Goal: Task Accomplishment & Management: Complete application form

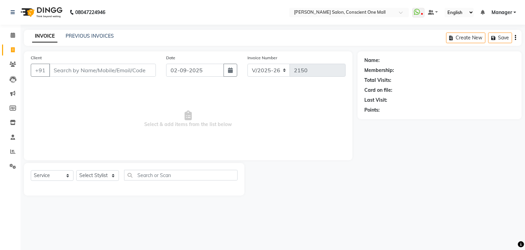
select select "7575"
select select "service"
click at [117, 70] on input "Client" at bounding box center [102, 70] width 107 height 13
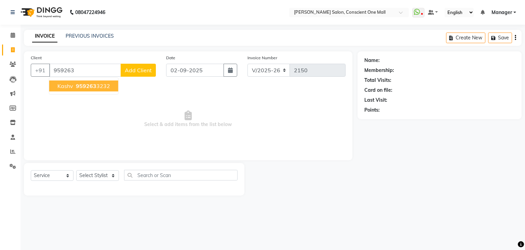
click at [98, 89] on ngb-highlight "959263 3232" at bounding box center [93, 85] width 36 height 7
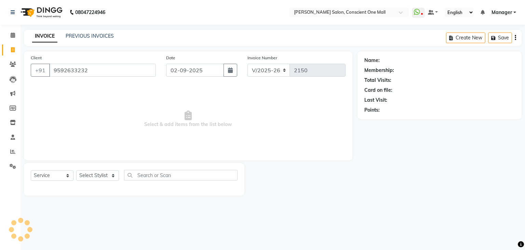
type input "9592633232"
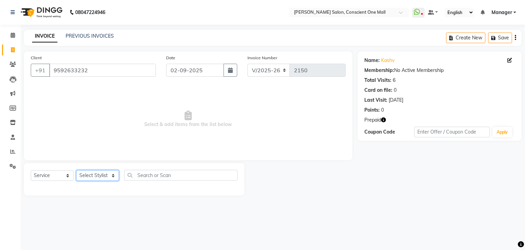
click at [106, 176] on select "Select Stylist [PERSON_NAME] AMIT [PERSON_NAME] [PERSON_NAME] [PERSON_NAME] [PE…" at bounding box center [97, 175] width 43 height 11
click at [76, 170] on select "Select Stylist [PERSON_NAME] AMIT [PERSON_NAME] [PERSON_NAME] [PERSON_NAME] [PE…" at bounding box center [97, 175] width 43 height 11
click at [110, 176] on select "Select Stylist [PERSON_NAME] AMIT [PERSON_NAME] [PERSON_NAME] [PERSON_NAME] [PE…" at bounding box center [97, 175] width 43 height 11
select select "67299"
click at [76, 170] on select "Select Stylist [PERSON_NAME] AMIT [PERSON_NAME] [PERSON_NAME] [PERSON_NAME] [PE…" at bounding box center [97, 175] width 43 height 11
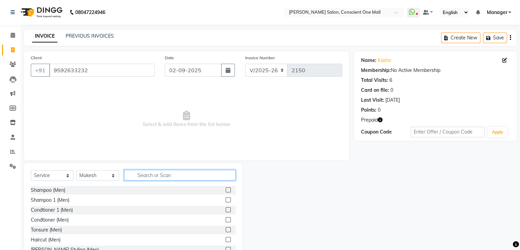
click at [143, 174] on input "text" at bounding box center [179, 175] width 111 height 11
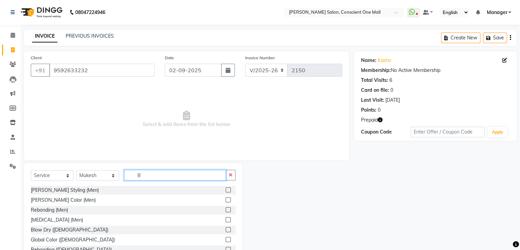
type input "B"
click at [226, 189] on label at bounding box center [228, 189] width 5 height 5
click at [226, 189] on input "checkbox" at bounding box center [228, 190] width 4 height 4
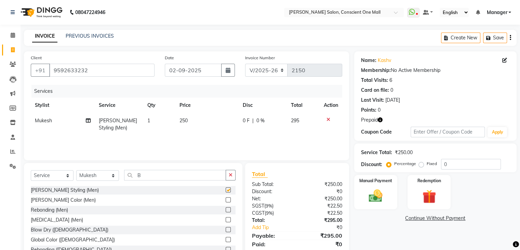
checkbox input "false"
click at [434, 198] on img at bounding box center [428, 196] width 23 height 17
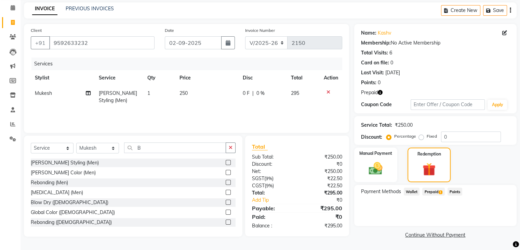
click at [434, 191] on span "Prepaid 1" at bounding box center [433, 191] width 22 height 8
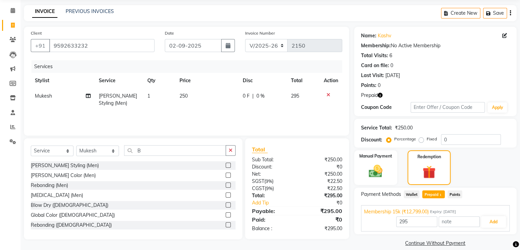
scroll to position [26, 0]
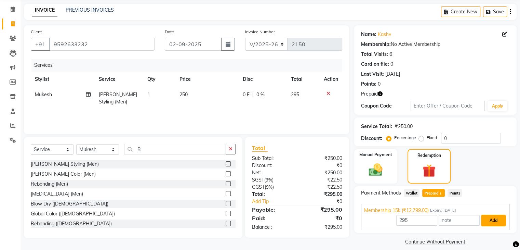
click at [490, 217] on button "Add" at bounding box center [493, 220] width 25 height 12
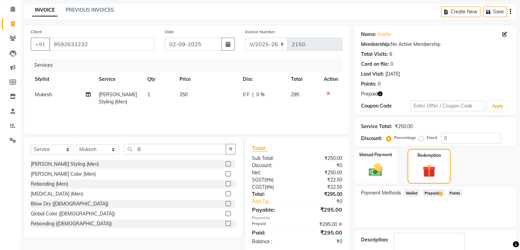
scroll to position [66, 0]
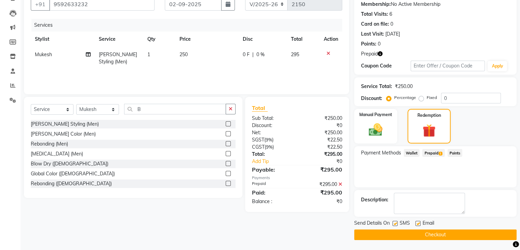
click at [464, 233] on button "Checkout" at bounding box center [435, 234] width 162 height 11
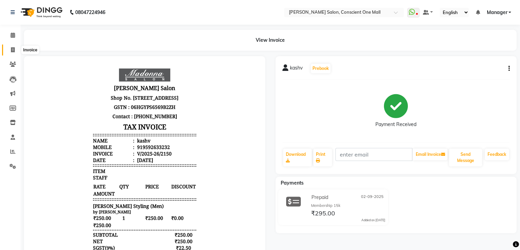
click at [15, 51] on span at bounding box center [13, 50] width 12 height 8
select select "service"
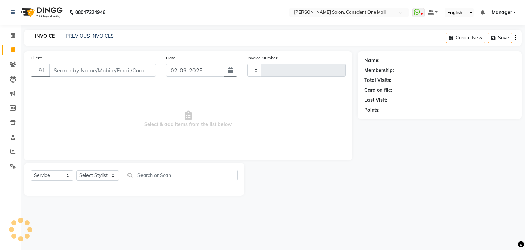
type input "2151"
select select "7575"
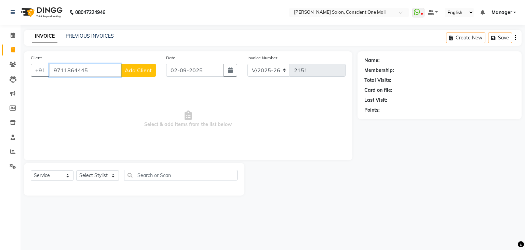
type input "9711864445"
click at [130, 67] on span "Add Client" at bounding box center [138, 70] width 27 height 7
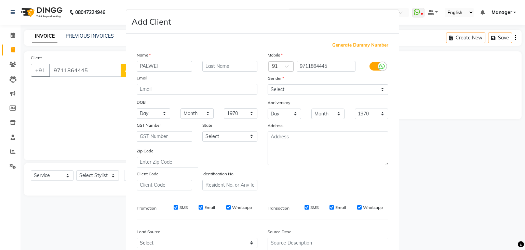
click at [167, 66] on input "PALWEI" at bounding box center [164, 66] width 55 height 11
type input "[PERSON_NAME]"
click at [300, 90] on select "Select [DEMOGRAPHIC_DATA] [DEMOGRAPHIC_DATA] Other Prefer Not To Say" at bounding box center [328, 89] width 121 height 11
select select "[DEMOGRAPHIC_DATA]"
click at [268, 84] on select "Select [DEMOGRAPHIC_DATA] [DEMOGRAPHIC_DATA] Other Prefer Not To Say" at bounding box center [328, 89] width 121 height 11
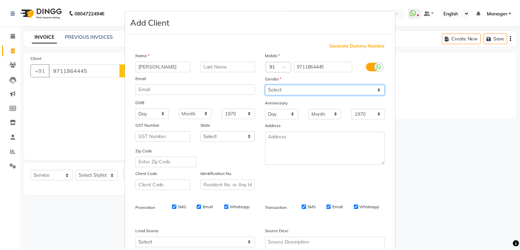
scroll to position [69, 0]
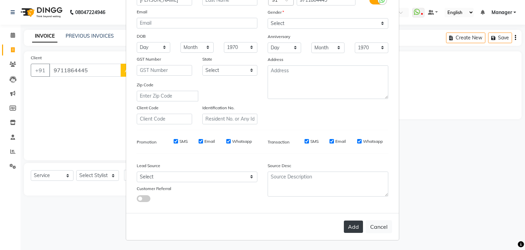
click at [347, 225] on button "Add" at bounding box center [353, 226] width 19 height 12
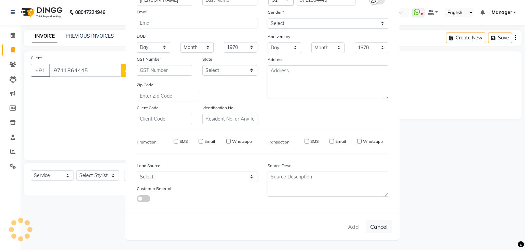
select select
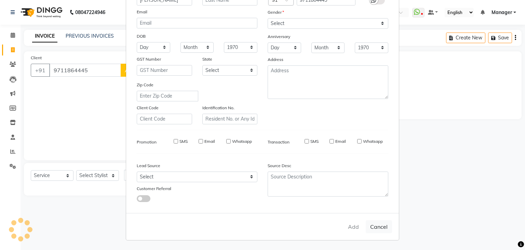
select select
checkbox input "false"
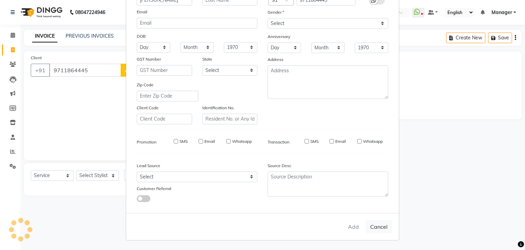
checkbox input "false"
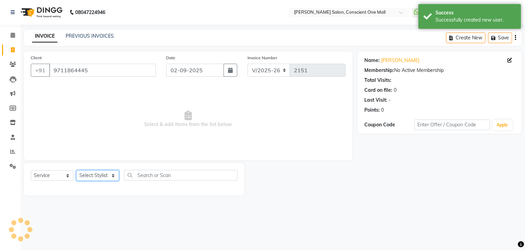
click at [114, 174] on select "Select Stylist [PERSON_NAME] AMIT [PERSON_NAME] [PERSON_NAME] [PERSON_NAME] [PE…" at bounding box center [97, 175] width 43 height 11
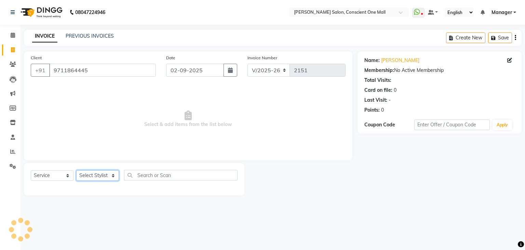
select select "67298"
click at [76, 170] on select "Select Stylist [PERSON_NAME] AMIT [PERSON_NAME] [PERSON_NAME] [PERSON_NAME] [PE…" at bounding box center [97, 175] width 43 height 11
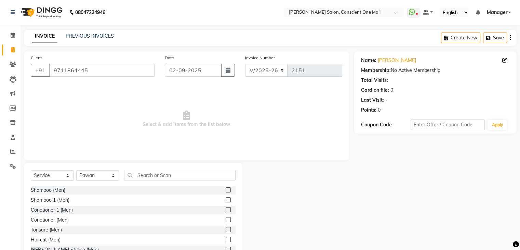
click at [226, 209] on label at bounding box center [228, 209] width 5 height 5
click at [226, 209] on input "checkbox" at bounding box center [228, 210] width 4 height 4
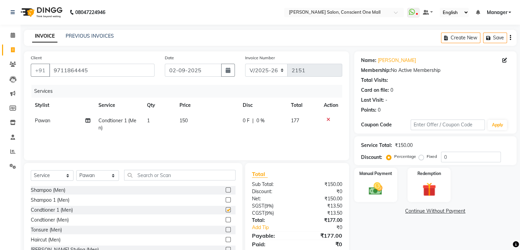
checkbox input "false"
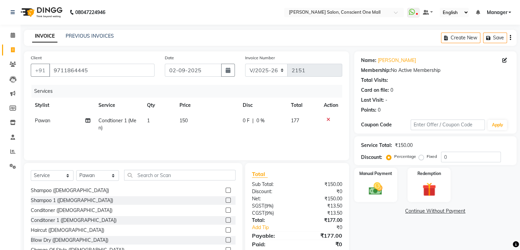
scroll to position [187, 0]
click at [226, 219] on label at bounding box center [228, 220] width 5 height 5
click at [226, 219] on input "checkbox" at bounding box center [228, 220] width 4 height 4
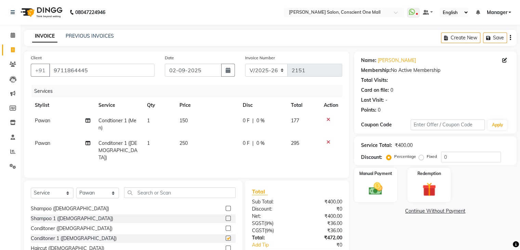
checkbox input "false"
click at [226, 226] on label at bounding box center [228, 227] width 5 height 5
click at [226, 226] on input "checkbox" at bounding box center [228, 228] width 4 height 4
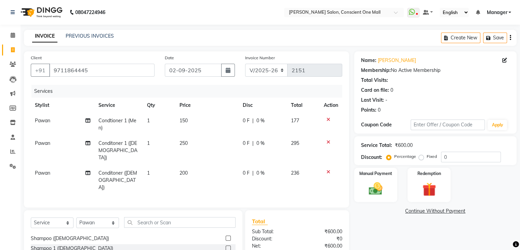
checkbox input "false"
click at [226, 235] on label at bounding box center [228, 237] width 5 height 5
click at [226, 236] on input "checkbox" at bounding box center [228, 238] width 4 height 4
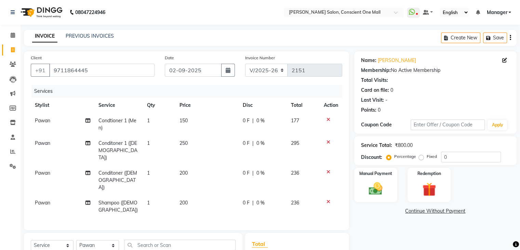
checkbox input "false"
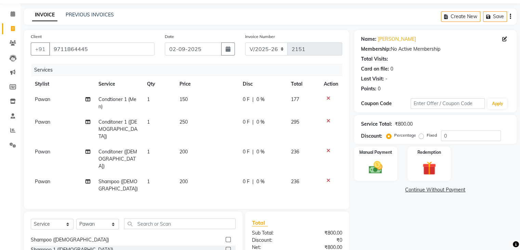
scroll to position [22, 0]
click at [328, 118] on icon at bounding box center [329, 120] width 4 height 5
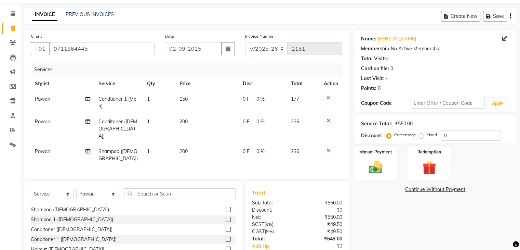
click at [328, 97] on icon at bounding box center [329, 97] width 4 height 5
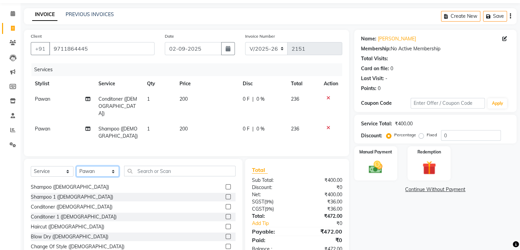
click at [114, 170] on select "Select Stylist [PERSON_NAME] AMIT [PERSON_NAME] [PERSON_NAME] [PERSON_NAME] [PE…" at bounding box center [97, 171] width 43 height 11
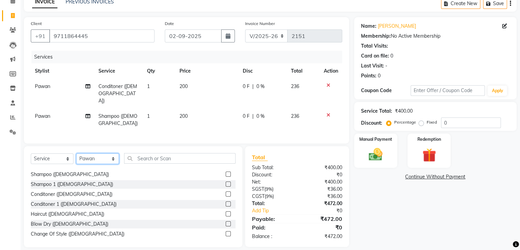
scroll to position [34, 0]
click at [114, 156] on select "Select Stylist [PERSON_NAME] AMIT [PERSON_NAME] [PERSON_NAME] [PERSON_NAME] [PE…" at bounding box center [97, 158] width 43 height 11
select select "67296"
click at [76, 153] on select "Select Stylist [PERSON_NAME] AMIT [PERSON_NAME] [PERSON_NAME] [PERSON_NAME] [PE…" at bounding box center [97, 158] width 43 height 11
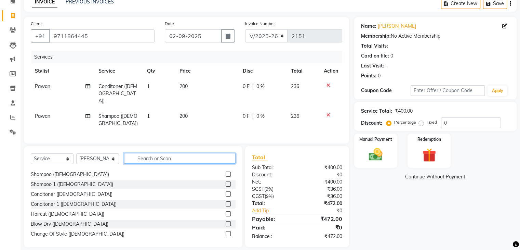
click at [163, 158] on input "text" at bounding box center [179, 158] width 111 height 11
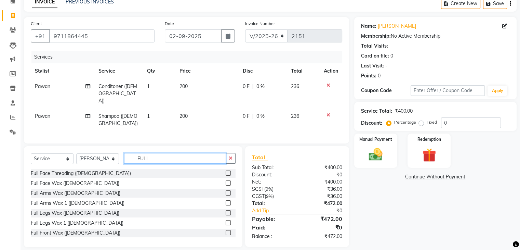
type input "FULL"
click at [226, 202] on label at bounding box center [228, 202] width 5 height 5
click at [226, 202] on input "checkbox" at bounding box center [228, 203] width 4 height 4
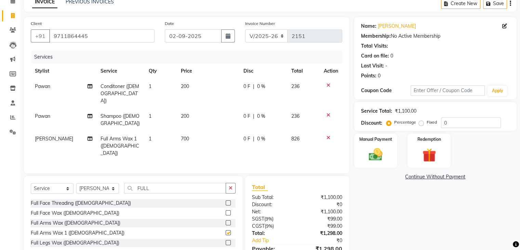
checkbox input "false"
click at [226, 240] on label at bounding box center [228, 242] width 5 height 5
click at [226, 240] on input "checkbox" at bounding box center [228, 242] width 4 height 4
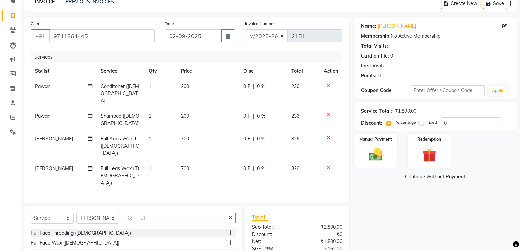
checkbox input "false"
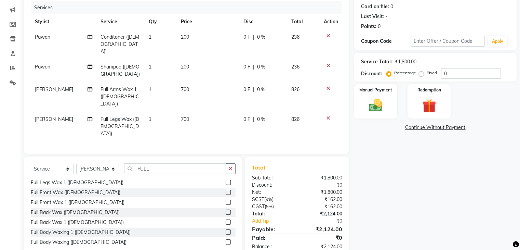
scroll to position [85, 0]
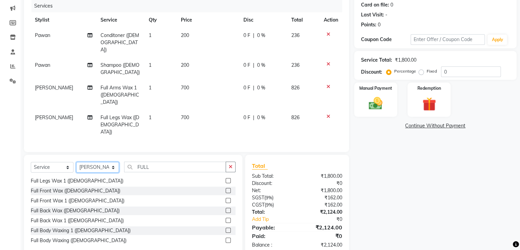
click at [113, 162] on select "Select Stylist [PERSON_NAME] AMIT [PERSON_NAME] [PERSON_NAME] [PERSON_NAME] [PE…" at bounding box center [97, 167] width 43 height 11
select select "67299"
click at [76, 162] on select "Select Stylist [PERSON_NAME] AMIT [PERSON_NAME] [PERSON_NAME] [PERSON_NAME] [PE…" at bounding box center [97, 167] width 43 height 11
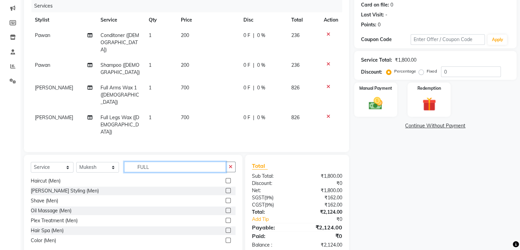
click at [159, 161] on input "FULL" at bounding box center [175, 166] width 102 height 11
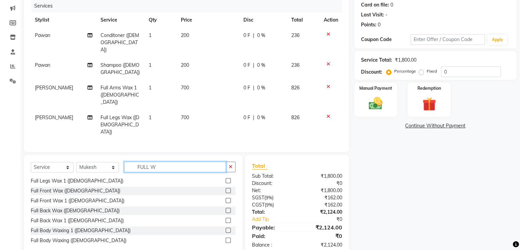
scroll to position [41, 0]
type input "F"
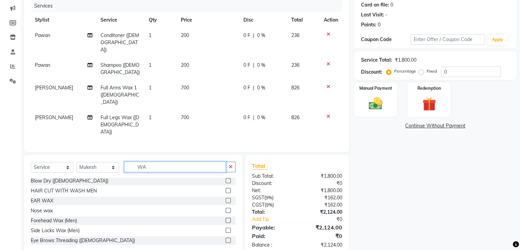
scroll to position [0, 0]
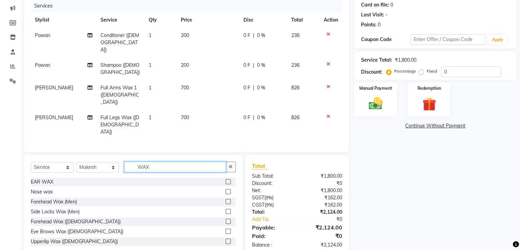
type input "WAX"
click at [114, 162] on select "Select Stylist [PERSON_NAME] AMIT [PERSON_NAME] [PERSON_NAME] [PERSON_NAME] [PE…" at bounding box center [97, 167] width 43 height 11
select select "67296"
click at [76, 162] on select "Select Stylist [PERSON_NAME] AMIT [PERSON_NAME] [PERSON_NAME] [PERSON_NAME] [PE…" at bounding box center [97, 167] width 43 height 11
click at [157, 161] on input "WAX" at bounding box center [175, 166] width 102 height 11
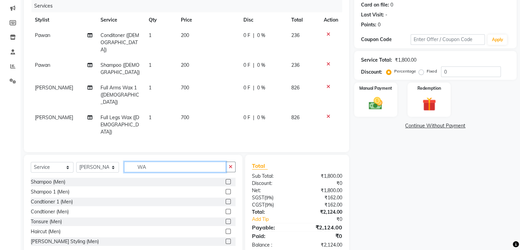
type input "W"
type input "WAX"
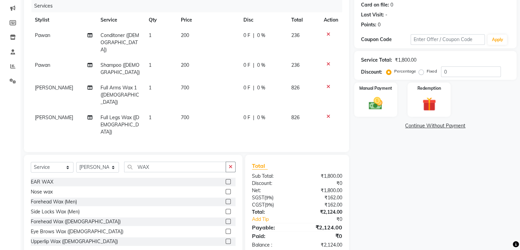
click at [226, 238] on label at bounding box center [228, 240] width 5 height 5
click at [226, 239] on input "checkbox" at bounding box center [228, 241] width 4 height 4
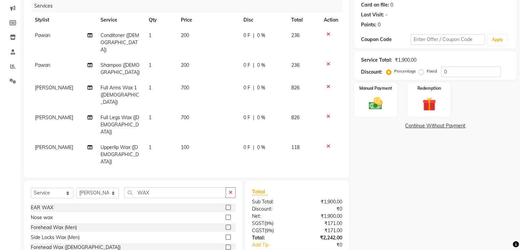
checkbox input "false"
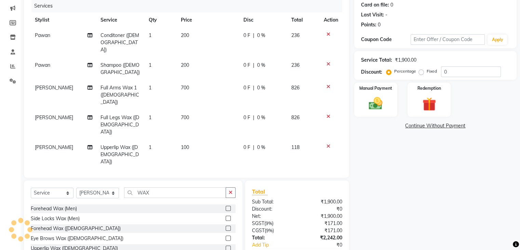
click at [226, 215] on label at bounding box center [228, 217] width 5 height 5
click at [226, 216] on input "checkbox" at bounding box center [228, 218] width 4 height 4
checkbox input "false"
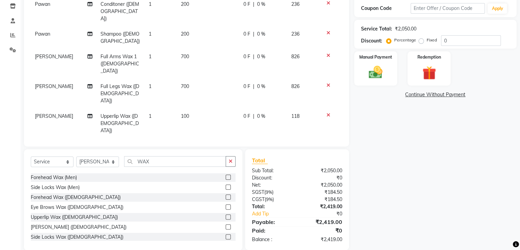
scroll to position [116, 0]
click at [226, 226] on label at bounding box center [228, 226] width 5 height 5
click at [226, 226] on input "checkbox" at bounding box center [228, 227] width 4 height 4
checkbox input "false"
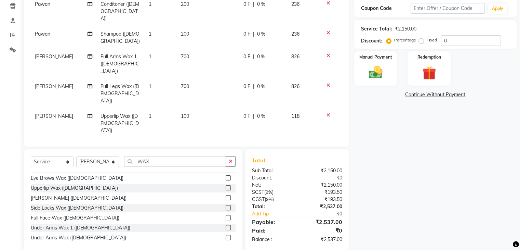
scroll to position [50, 0]
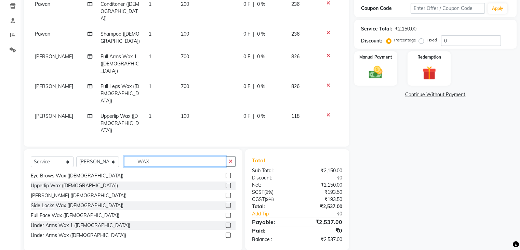
click at [162, 157] on input "WAX" at bounding box center [175, 161] width 102 height 11
type input "W"
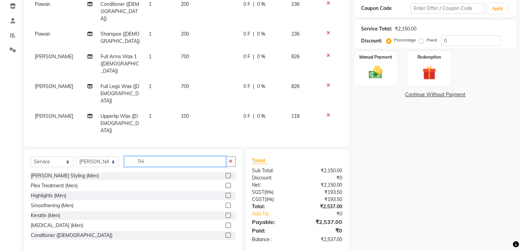
scroll to position [0, 0]
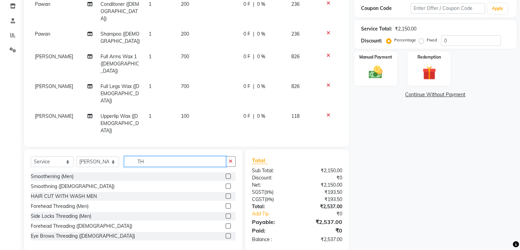
type input "TH"
click at [226, 234] on label at bounding box center [228, 235] width 5 height 5
click at [226, 234] on input "checkbox" at bounding box center [228, 236] width 4 height 4
click at [226, 234] on label at bounding box center [228, 235] width 5 height 5
click at [226, 234] on input "checkbox" at bounding box center [228, 236] width 4 height 4
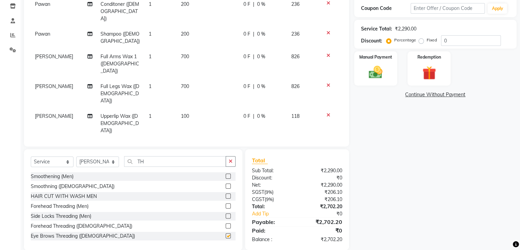
checkbox input "false"
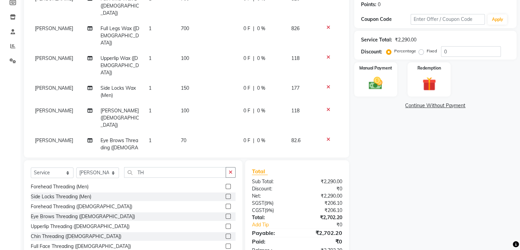
scroll to position [71, 0]
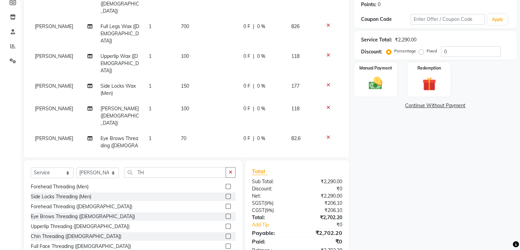
click at [324, 164] on div at bounding box center [331, 166] width 14 height 5
click at [327, 164] on icon at bounding box center [329, 166] width 4 height 5
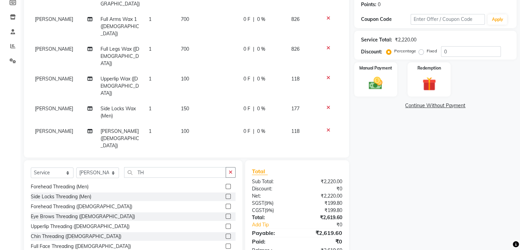
click at [189, 101] on td "150" at bounding box center [208, 112] width 63 height 23
select select "67296"
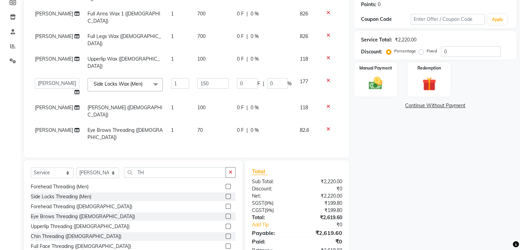
scroll to position [0, 0]
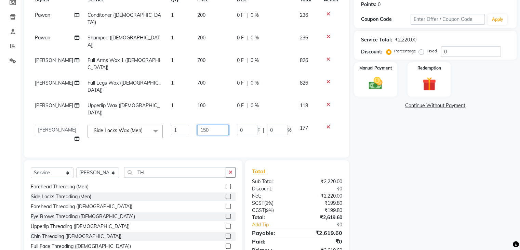
click at [213, 124] on input "150" at bounding box center [212, 129] width 31 height 11
type input "1"
type input "200"
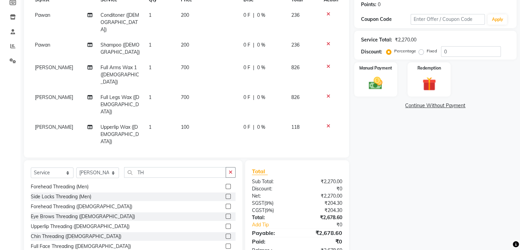
click at [211, 103] on tbody "[PERSON_NAME] ([DEMOGRAPHIC_DATA]) 1 200 0 F | 0 % 236 Pawan Shampoo ([DEMOGRAP…" at bounding box center [186, 120] width 311 height 224
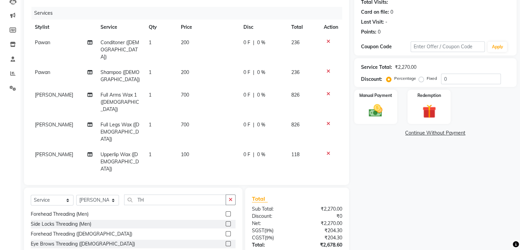
scroll to position [80, 0]
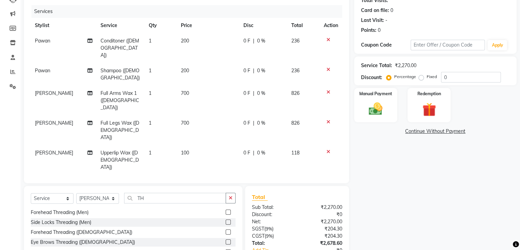
click at [186, 115] on td "700" at bounding box center [208, 130] width 63 height 30
select select "67296"
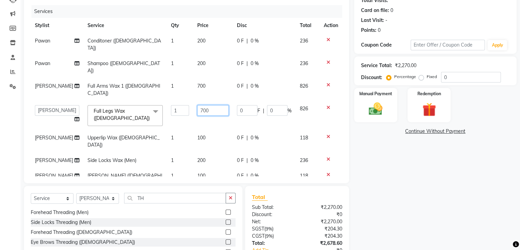
click at [217, 105] on input "700" at bounding box center [212, 110] width 31 height 11
type input "7"
type input "800"
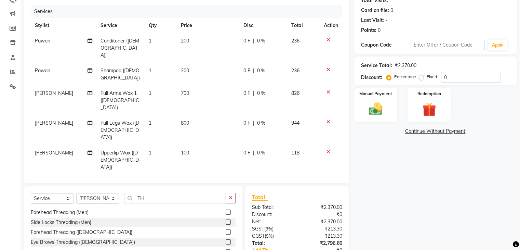
click at [219, 115] on td "800" at bounding box center [208, 130] width 63 height 30
select select "67296"
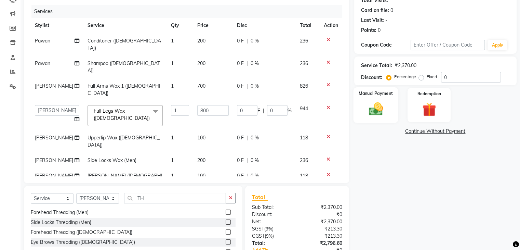
click at [362, 102] on div "Manual Payment" at bounding box center [375, 104] width 45 height 35
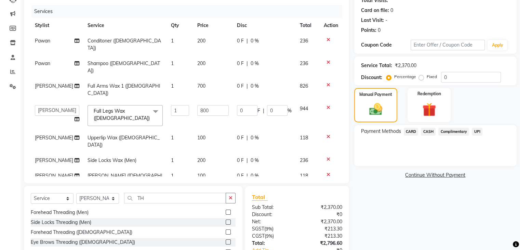
click at [412, 130] on span "CARD" at bounding box center [411, 132] width 15 height 8
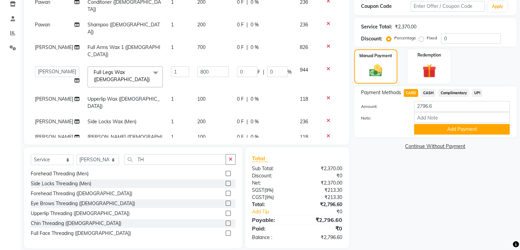
scroll to position [125, 0]
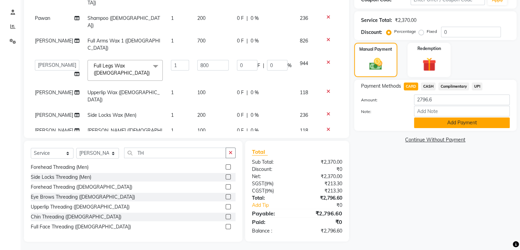
click at [439, 118] on button "Add Payment" at bounding box center [462, 122] width 96 height 11
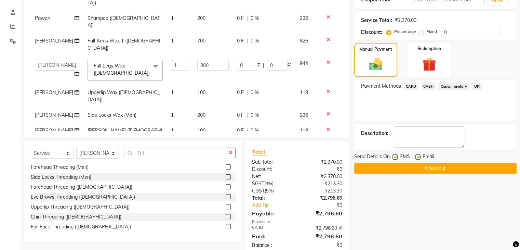
scroll to position [141, 0]
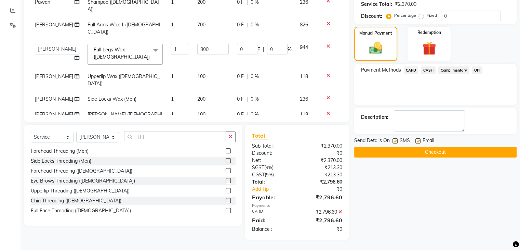
click at [446, 151] on button "Checkout" at bounding box center [435, 152] width 162 height 11
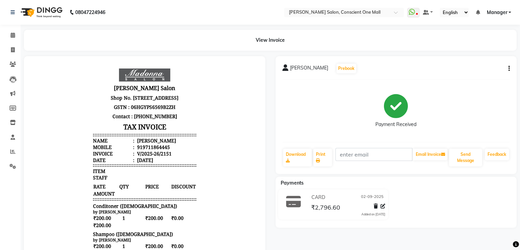
select select "service"
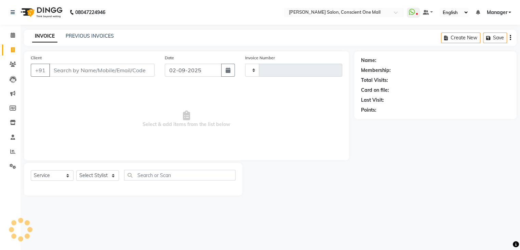
type input "2152"
select select "7575"
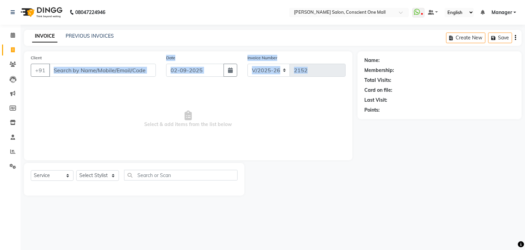
drag, startPoint x: 118, startPoint y: 77, endPoint x: 106, endPoint y: 106, distance: 31.6
click at [106, 106] on div "Client +91 Date [DATE] Invoice Number V/2025 V/[PHONE_NUMBER] Select & add item…" at bounding box center [188, 105] width 329 height 109
click at [106, 106] on span "Select & add items from the list below" at bounding box center [188, 119] width 315 height 68
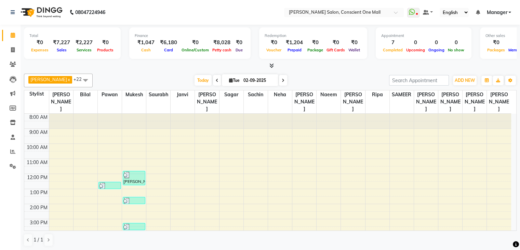
scroll to position [56, 0]
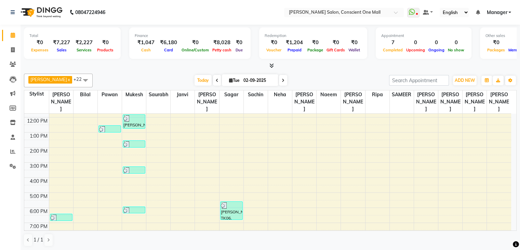
click at [142, 71] on div "AJAD x AMIT x Angad x ANSHU x Bilal x FAHEEM x Janvi x JAY x Khusboo x Mukesh x…" at bounding box center [270, 160] width 493 height 178
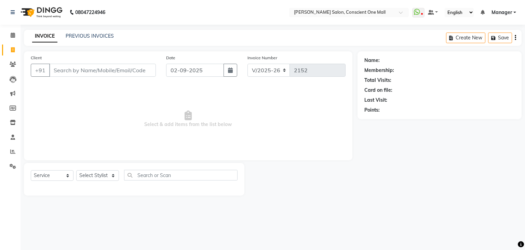
select select "7575"
select select "service"
select select "7575"
select select "service"
click at [12, 36] on icon at bounding box center [13, 34] width 4 height 5
